Goal: Task Accomplishment & Management: Manage account settings

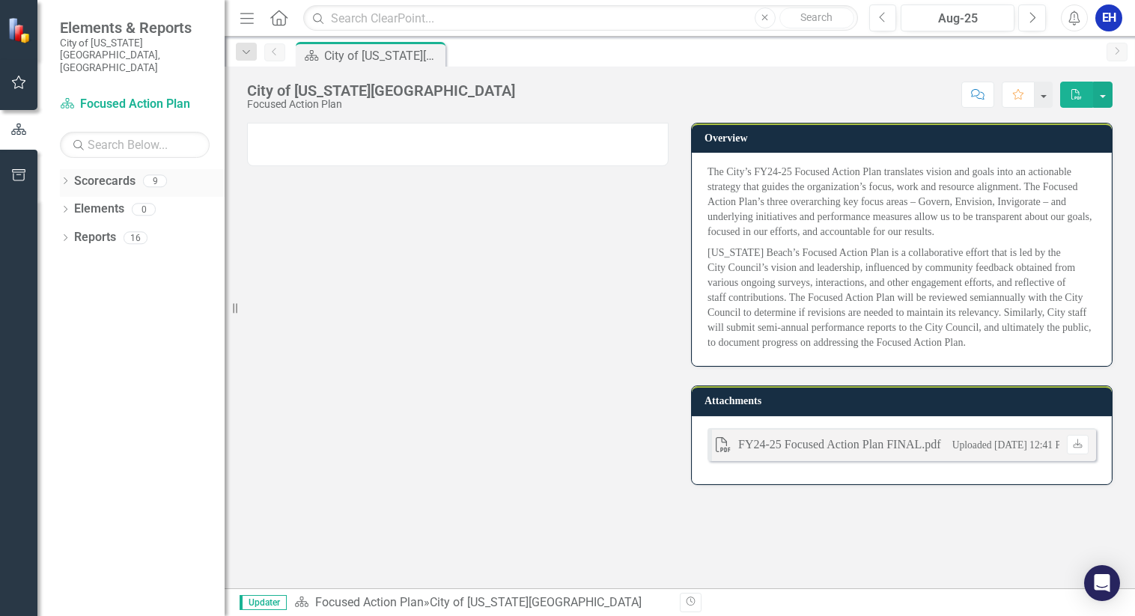
click at [110, 173] on link "Scorecards" at bounding box center [104, 181] width 61 height 17
click at [66, 178] on icon "Dropdown" at bounding box center [65, 182] width 10 height 8
drag, startPoint x: 137, startPoint y: 209, endPoint x: 149, endPoint y: 209, distance: 12.0
click at [137, 229] on link "Cultural Affairs Home" at bounding box center [153, 237] width 142 height 17
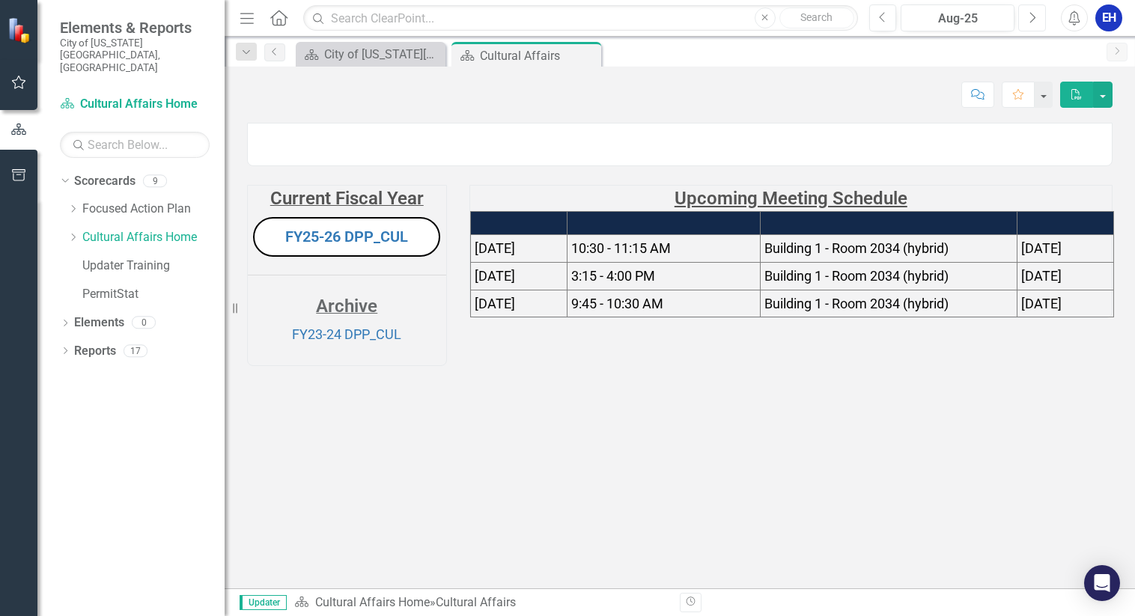
click at [1028, 16] on icon "Next" at bounding box center [1032, 17] width 8 height 13
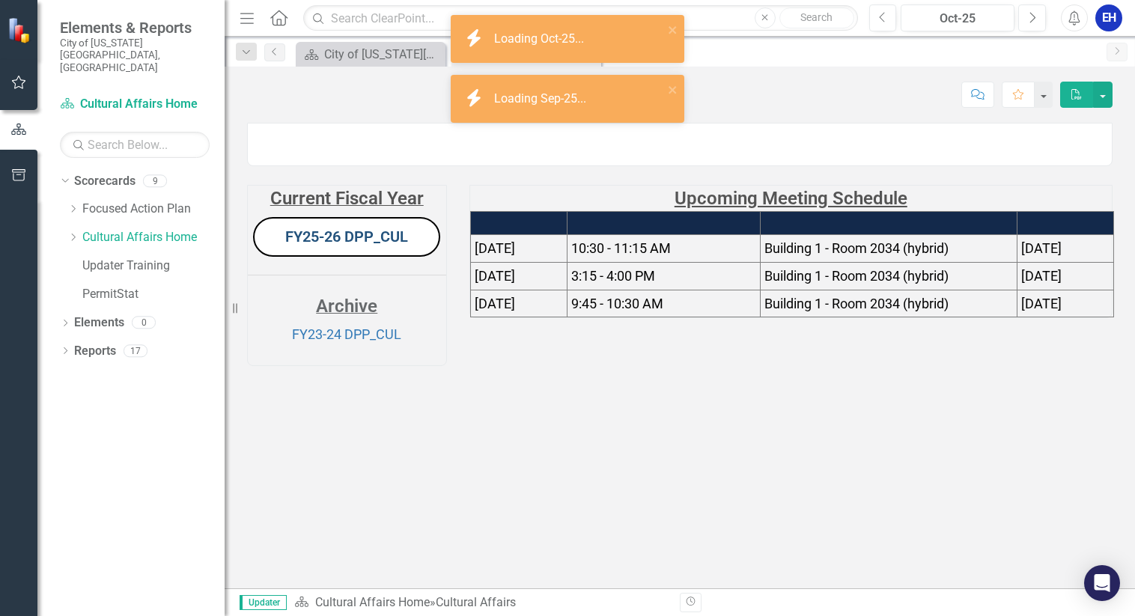
click at [374, 246] on link "FY25-26 DPP_CUL" at bounding box center [346, 237] width 123 height 18
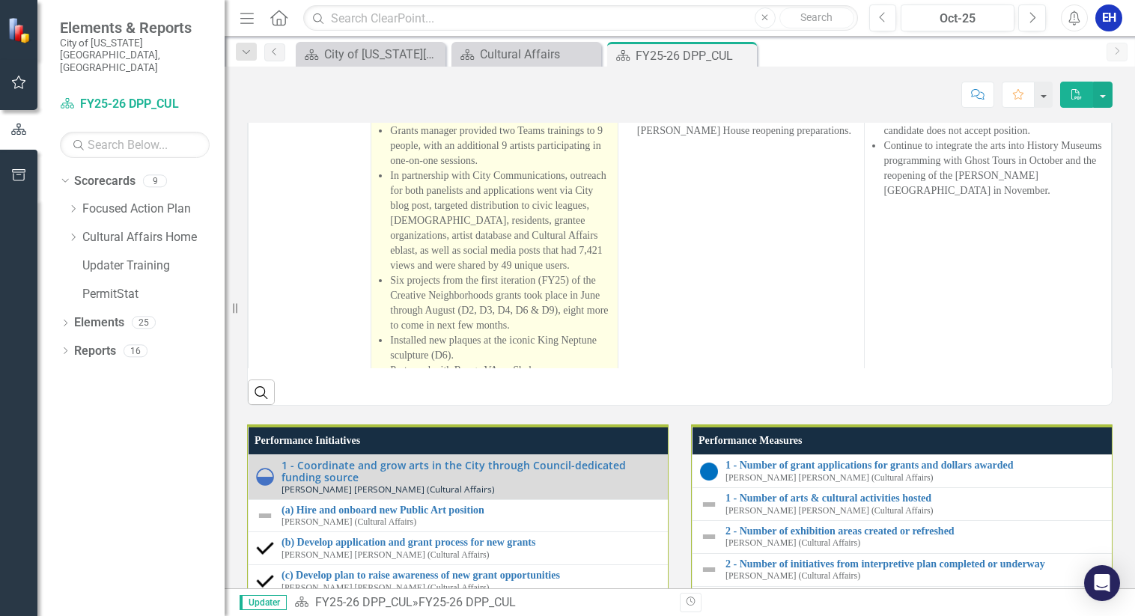
scroll to position [1231, 0]
click at [488, 123] on li "Citizen review panelist application also went live 8/1. 12 applicants from 6 di…" at bounding box center [500, 100] width 220 height 45
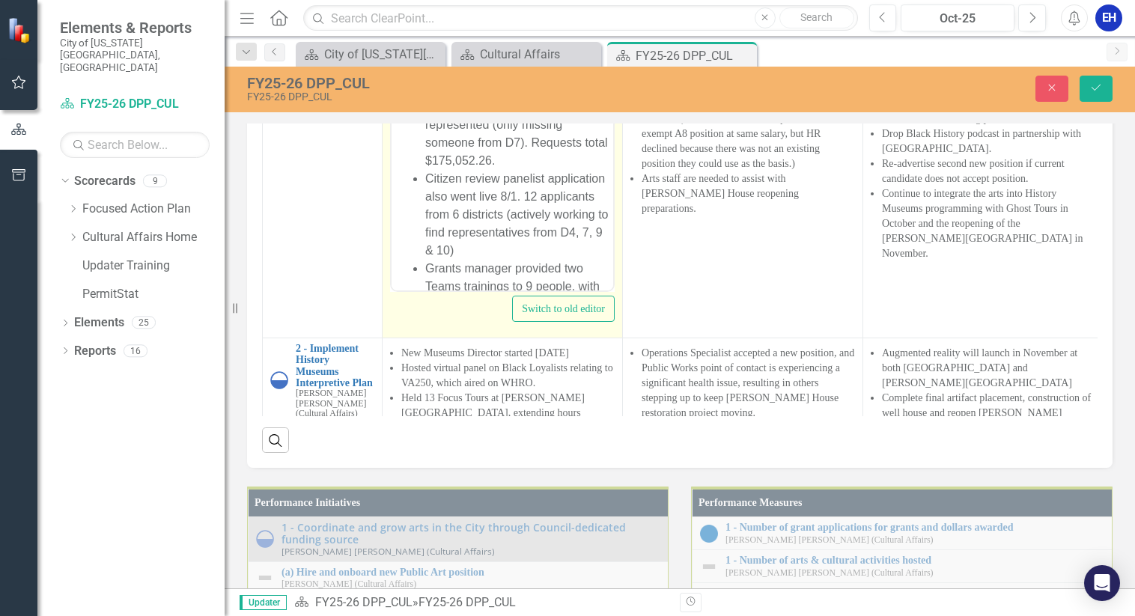
scroll to position [150, 0]
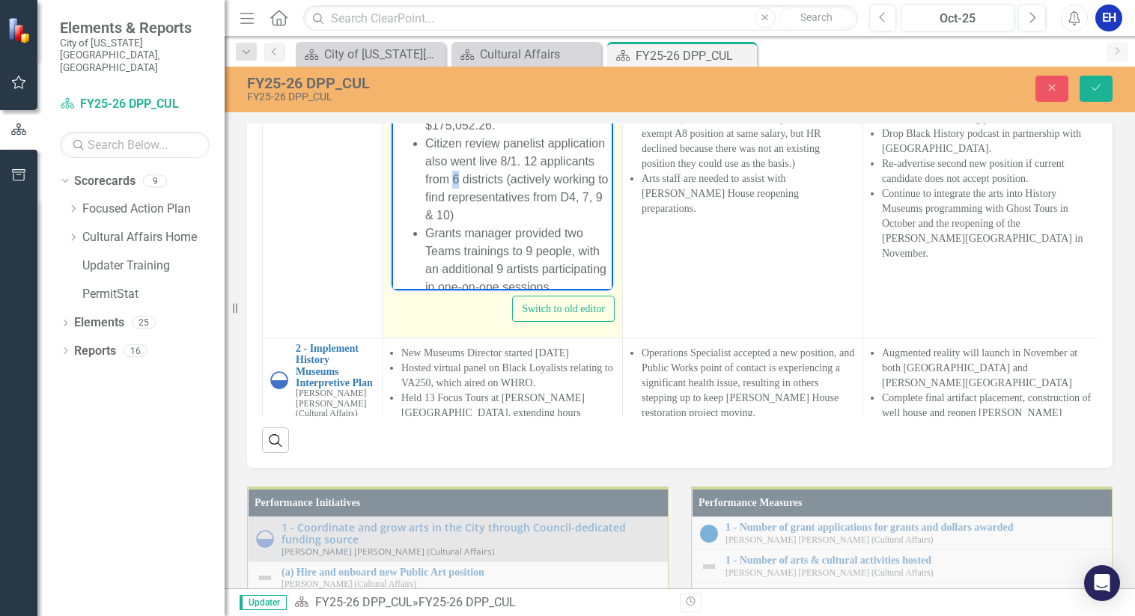
click at [514, 160] on li "Citizen review panelist application also went live 8/1. 12 applicants from 6 di…" at bounding box center [517, 179] width 184 height 90
drag, startPoint x: 559, startPoint y: 196, endPoint x: 573, endPoint y: 195, distance: 13.6
click at [573, 195] on li "Citizen review panelist application also went live 8/1. 12 applicants from 7 di…" at bounding box center [517, 179] width 184 height 90
click at [425, 215] on li "Citizen review panelist application also went live 8/1. 12 applicants from 7 di…" at bounding box center [517, 179] width 184 height 90
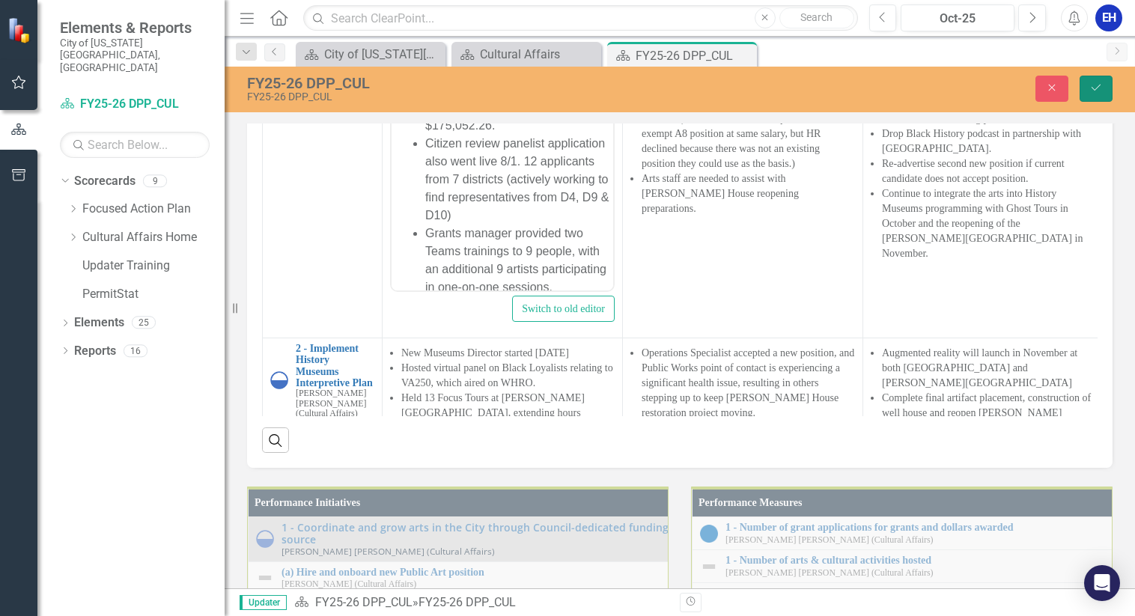
click at [1091, 83] on icon "Save" at bounding box center [1096, 87] width 13 height 10
